Goal: Task Accomplishment & Management: Complete application form

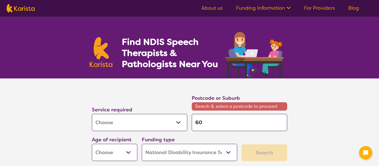
select select "[MEDICAL_DATA]"
select select "NDIS"
select select "[MEDICAL_DATA]"
select select "NDIS"
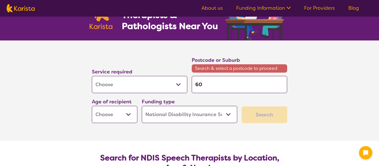
type input "605"
type input "6056"
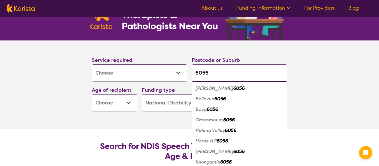
type input "6056"
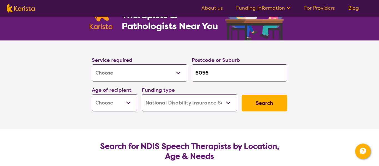
click at [117, 102] on select "Early Childhood - 0 to 9 Child - 10 to 11 Adolescent - 12 to 17 Adult - 18 to 6…" at bounding box center [115, 102] width 46 height 17
click at [128, 102] on select "Early Childhood - 0 to 9 Child - 10 to 11 Adolescent - 12 to 17 Adult - 18 to 6…" at bounding box center [115, 102] width 46 height 17
click at [129, 103] on select "Early Childhood - 0 to 9 Child - 10 to 11 Adolescent - 12 to 17 Adult - 18 to 6…" at bounding box center [115, 102] width 46 height 17
select select "EC"
click at [92, 94] on select "Early Childhood - 0 to 9 Child - 10 to 11 Adolescent - 12 to 17 Adult - 18 to 6…" at bounding box center [115, 102] width 46 height 17
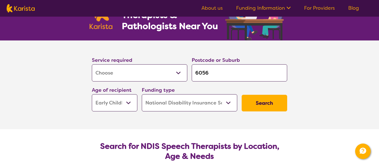
select select "EC"
click at [228, 103] on select "Home Care Package (HCP) National Disability Insurance Scheme (NDIS) I don't know" at bounding box center [190, 102] width 96 height 17
click at [142, 94] on select "Home Care Package (HCP) National Disability Insurance Scheme (NDIS) I don't know" at bounding box center [190, 102] width 96 height 17
click at [269, 102] on button "Search" at bounding box center [265, 103] width 46 height 17
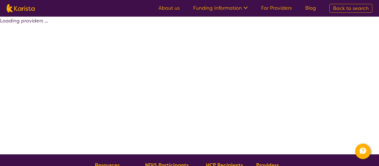
select select "by_score"
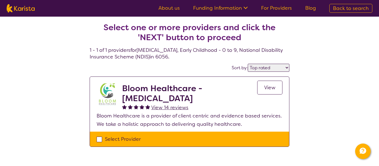
scroll to position [1, 0]
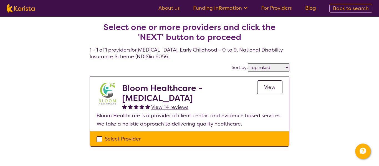
click at [100, 138] on div "Select Provider" at bounding box center [190, 139] width 186 height 8
checkbox input "true"
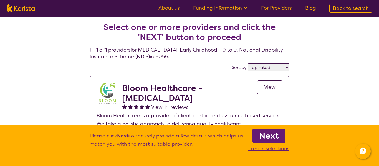
click at [101, 139] on p "Please click Next to securely provide a few details which helps us match you wi…" at bounding box center [167, 142] width 154 height 21
click at [270, 136] on b "Next" at bounding box center [269, 136] width 20 height 11
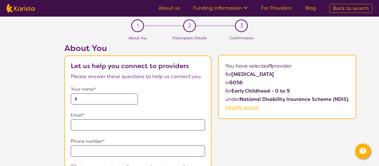
select select "by_score"
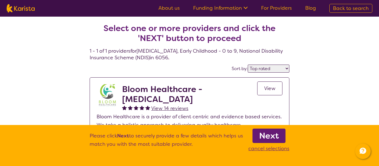
scroll to position [1, 0]
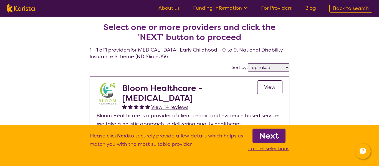
click at [366, 96] on div "Select one or more providers and click the 'NEXT' button to proceed 1 - 1 of 1 …" at bounding box center [189, 91] width 379 height 151
click at [279, 149] on p "cancel selections" at bounding box center [269, 149] width 41 height 8
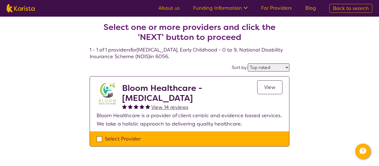
scroll to position [63, 0]
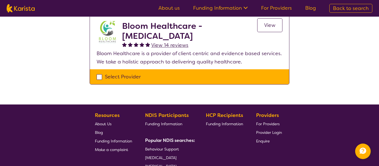
click at [98, 76] on div "Select Provider" at bounding box center [190, 77] width 186 height 8
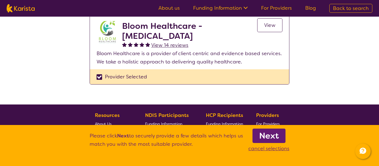
click at [98, 76] on div "Provider Selected" at bounding box center [190, 77] width 186 height 8
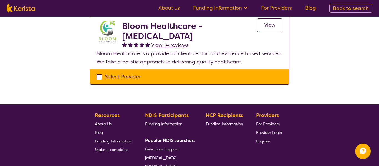
click at [98, 76] on div "Select Provider" at bounding box center [190, 77] width 186 height 8
checkbox input "true"
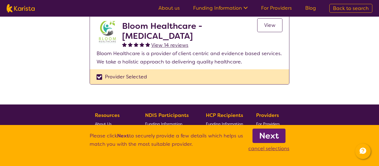
click at [270, 26] on span "View" at bounding box center [269, 25] width 11 height 7
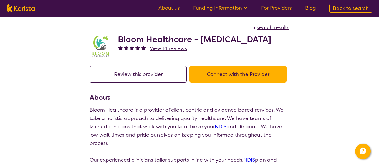
scroll to position [43, 0]
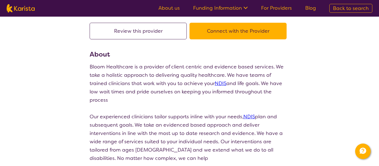
click at [240, 34] on button "Connect with the Provider" at bounding box center [238, 31] width 97 height 17
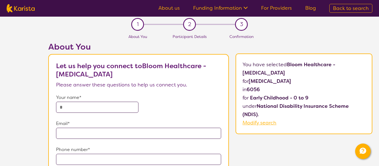
scroll to position [1, 0]
